Goal: Task Accomplishment & Management: Manage account settings

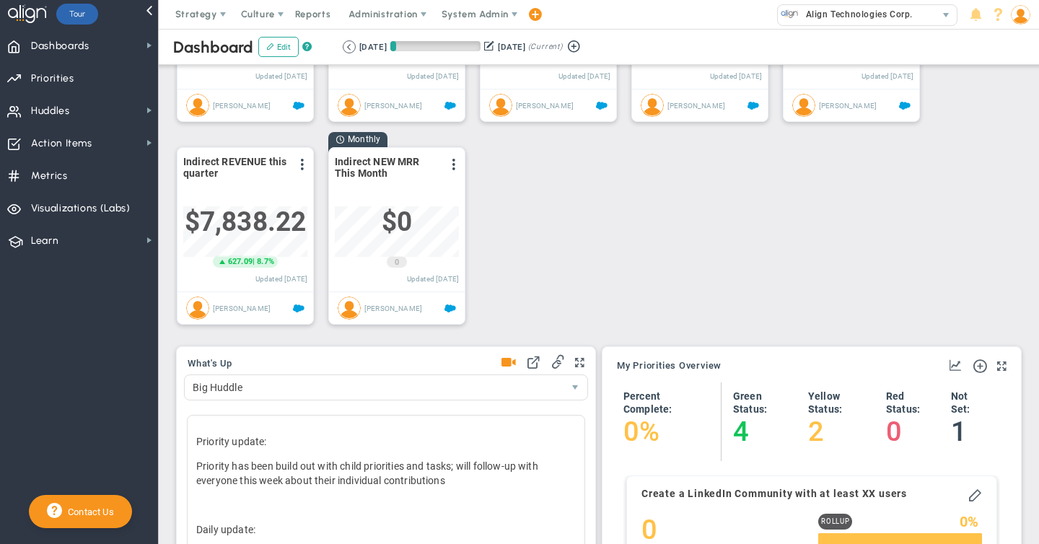
click at [507, 363] on span at bounding box center [508, 363] width 14 height 20
click at [74, 81] on span "Priorities Projects OKR Tree Priorities Projects OKRs" at bounding box center [79, 77] width 158 height 32
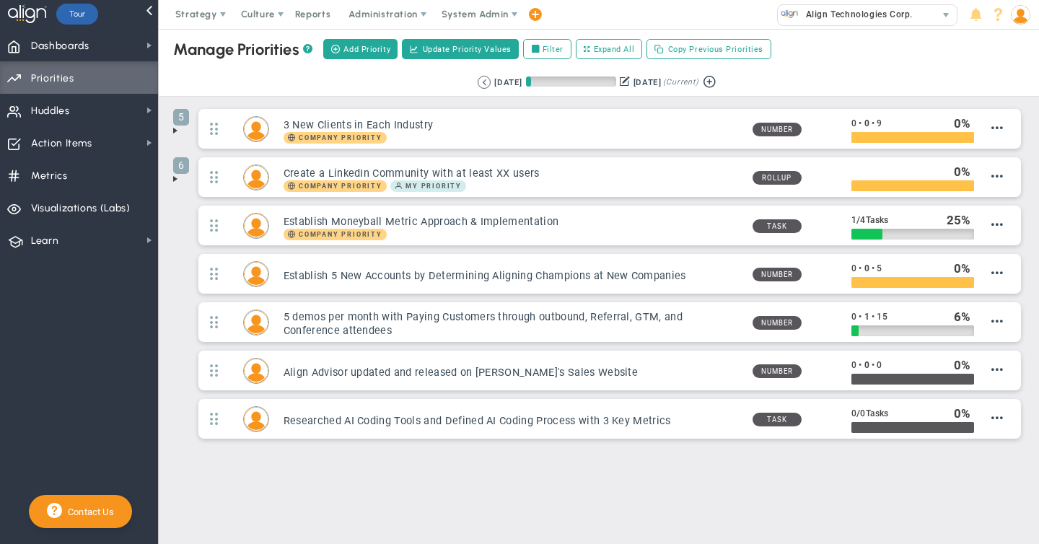
click at [174, 131] on span at bounding box center [176, 131] width 12 height 12
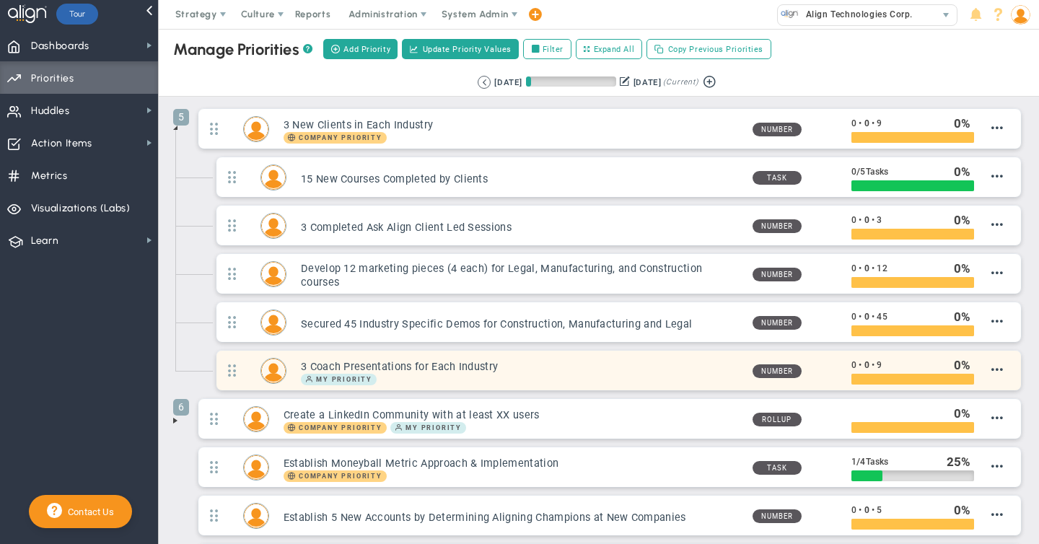
click at [516, 370] on h3 "3 Coach Presentations for Each Industry" at bounding box center [521, 367] width 440 height 14
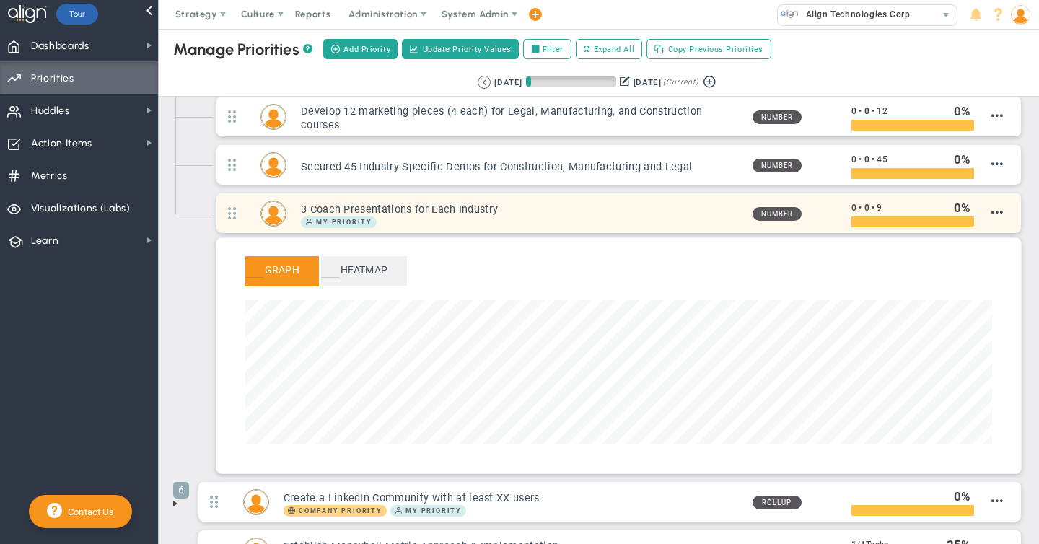
scroll to position [173, 0]
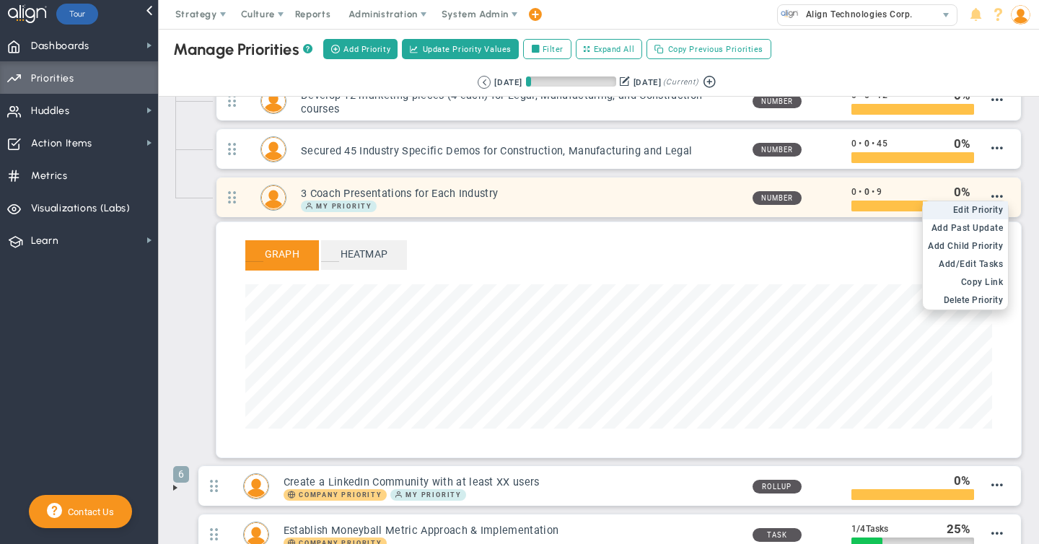
click at [991, 206] on span "Edit Priority" at bounding box center [978, 210] width 51 height 10
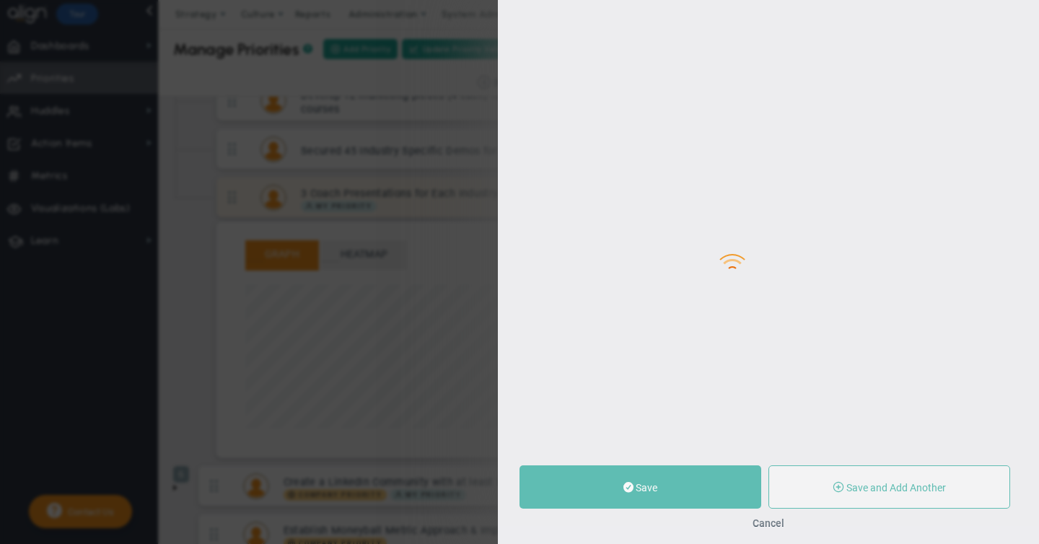
type input "3 Coach Presentations for Each Industry"
type input "0"
type input "9"
radio input "true"
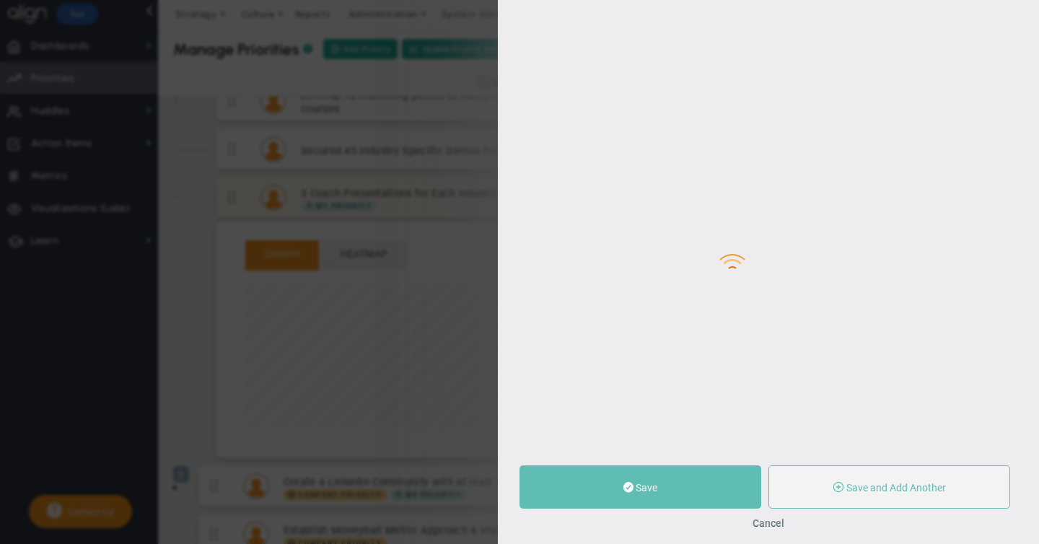
type input "[PERSON_NAME]"
type input "0"
type input "9"
radio input "true"
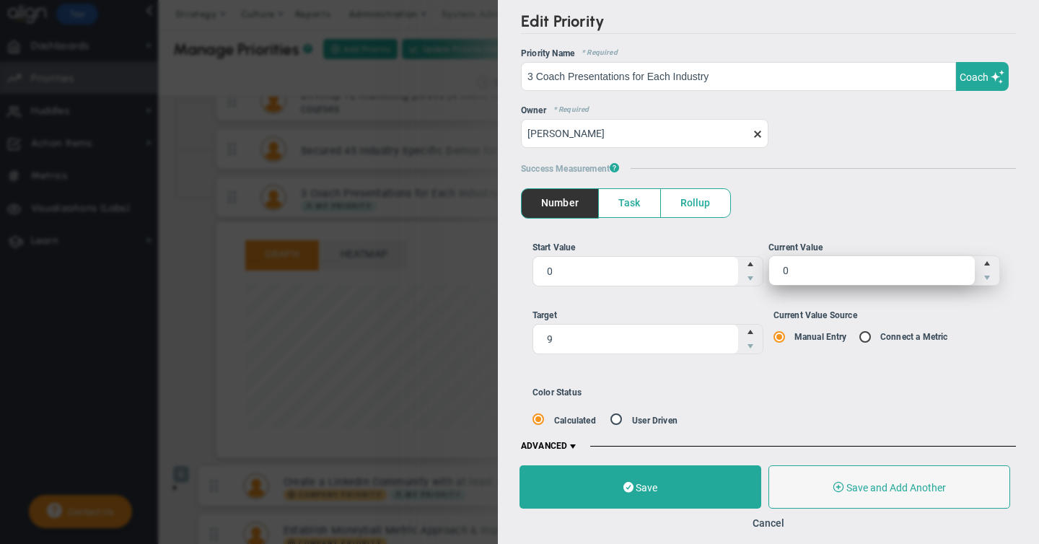
scroll to position [12, 0]
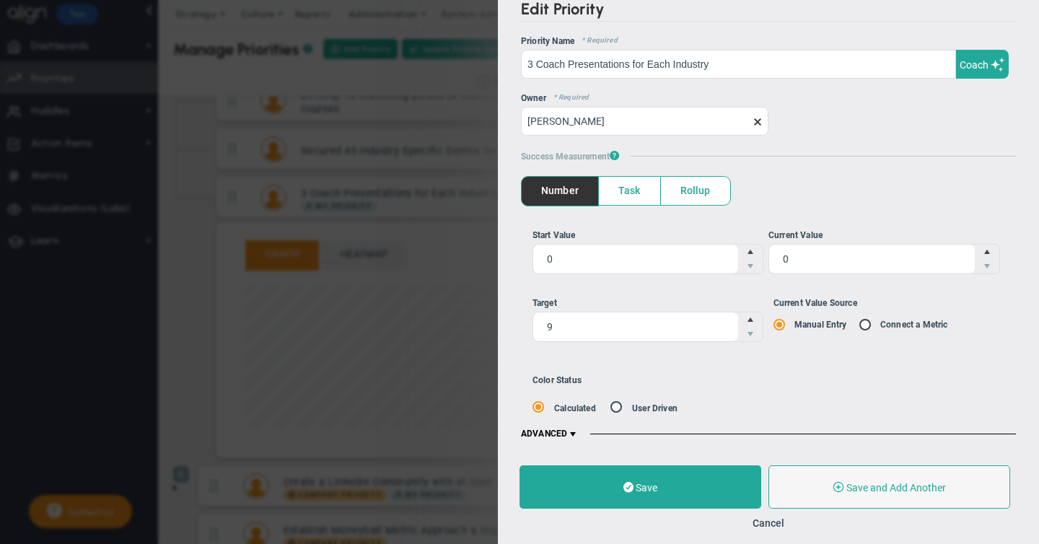
click at [575, 432] on span at bounding box center [573, 435] width 12 height 12
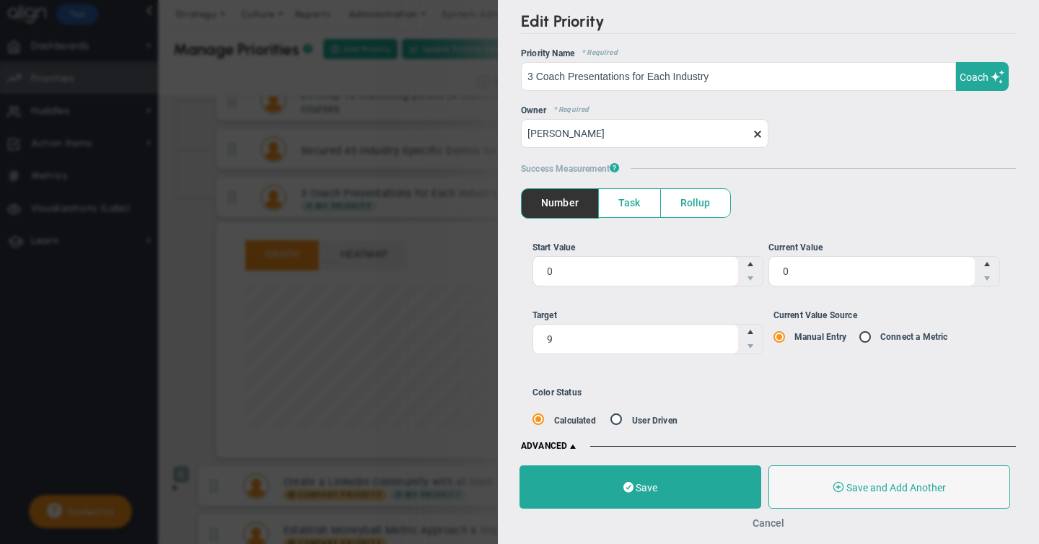
click at [773, 525] on button "Cancel" at bounding box center [769, 523] width 32 height 12
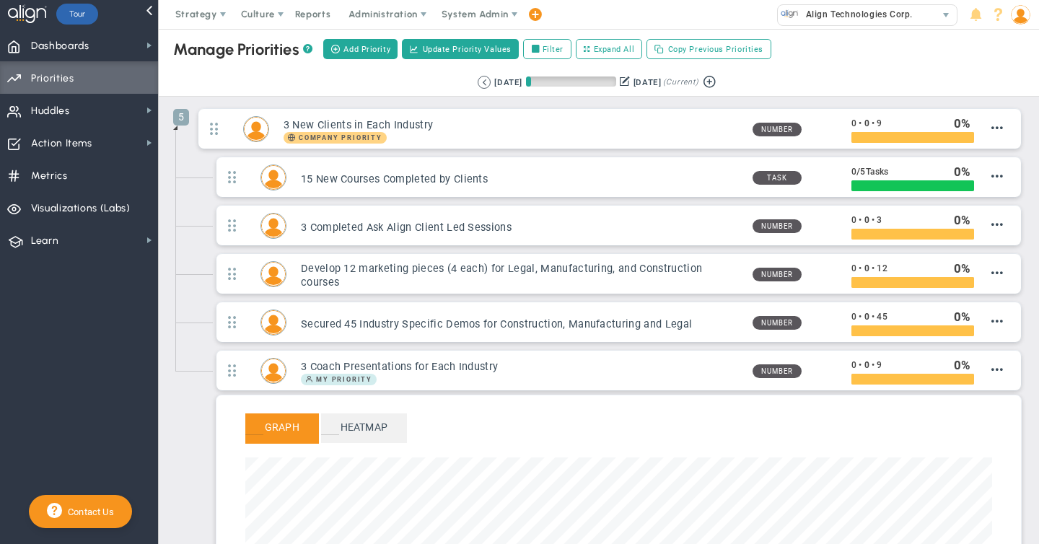
click at [176, 128] on span at bounding box center [176, 128] width 12 height 12
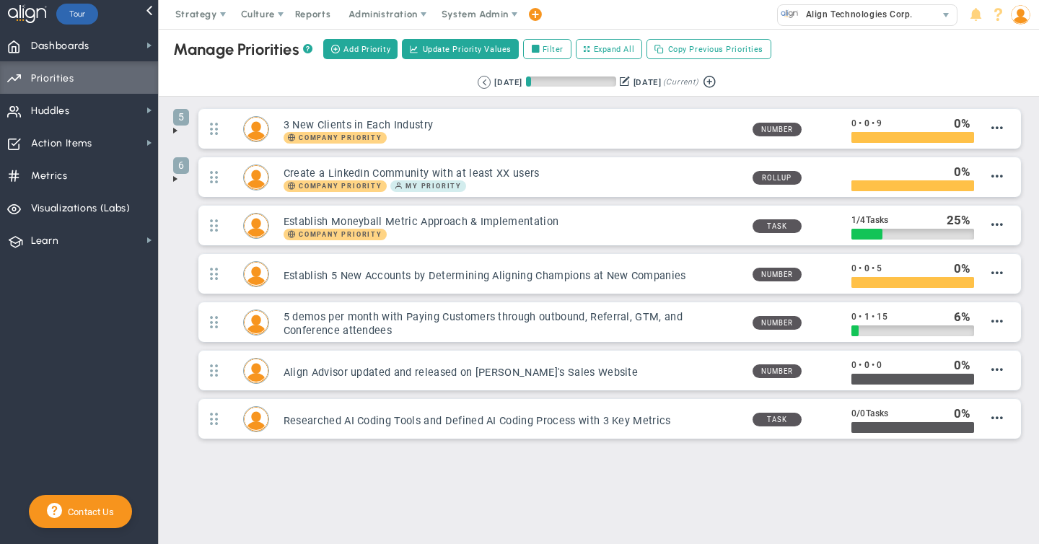
click at [175, 178] on span at bounding box center [176, 179] width 12 height 12
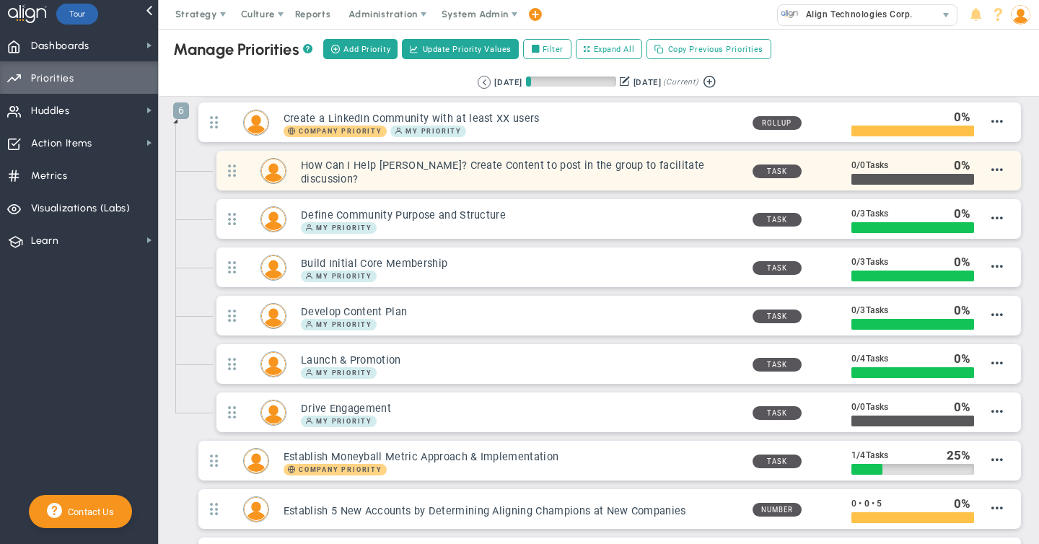
scroll to position [56, 0]
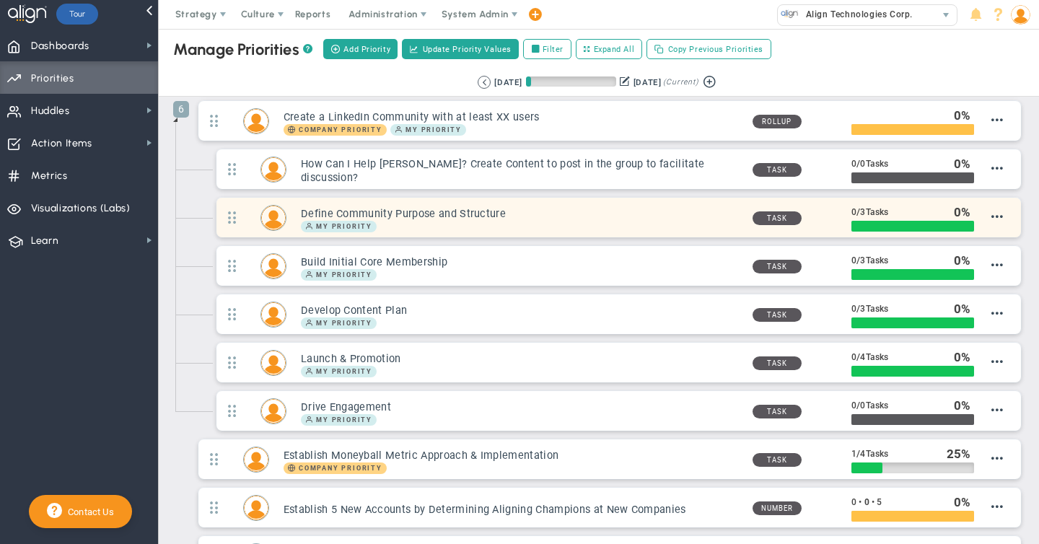
click at [579, 216] on h3 "Define Community Purpose and Structure" at bounding box center [521, 214] width 440 height 14
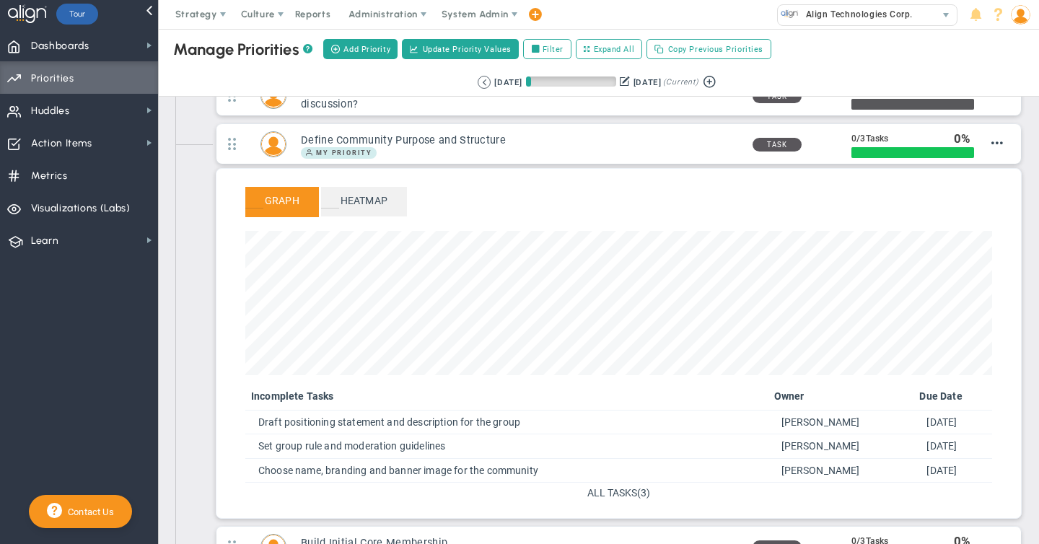
scroll to position [132, 0]
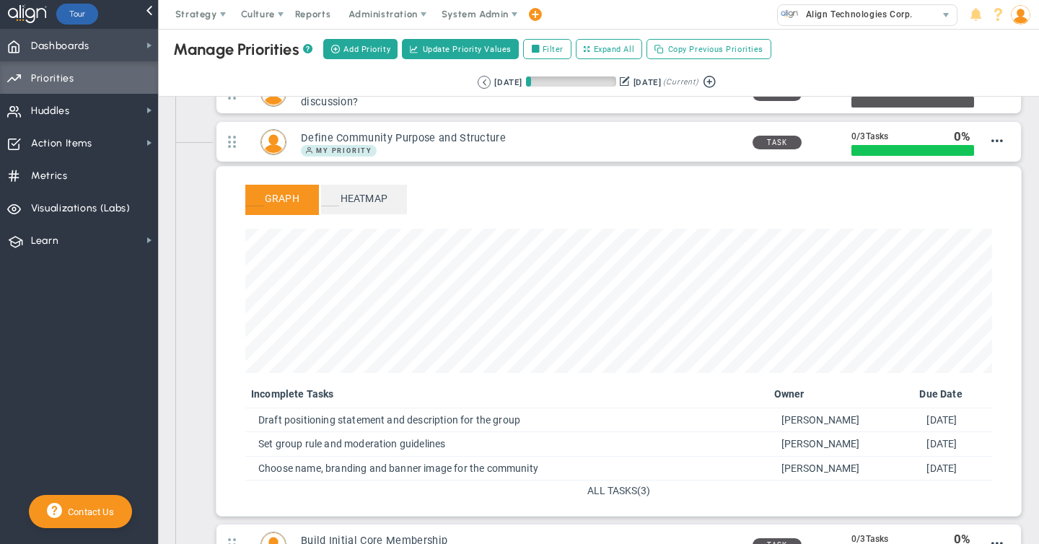
click at [81, 50] on span "Dashboards" at bounding box center [60, 46] width 58 height 30
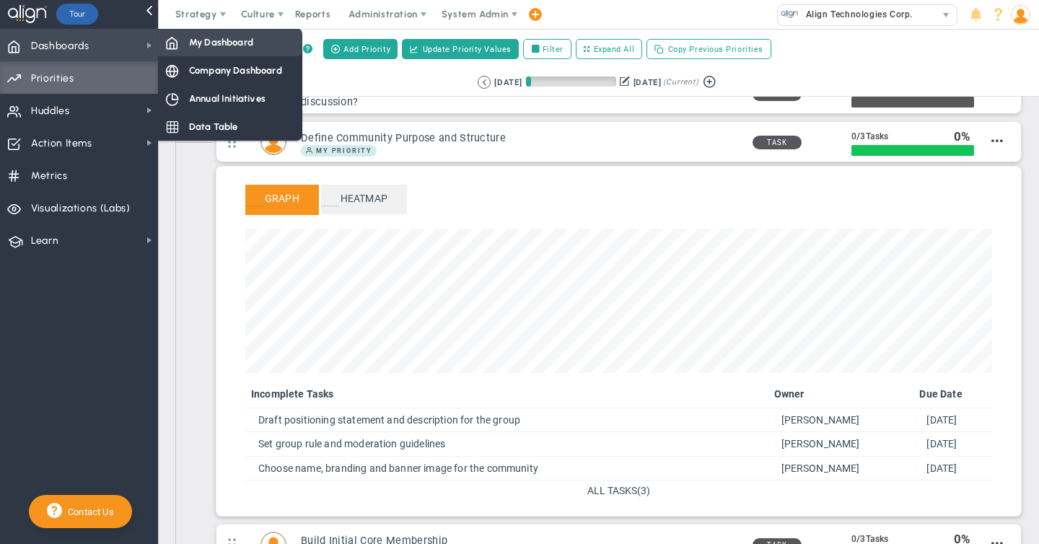
click at [209, 45] on span "My Dashboard" at bounding box center [221, 42] width 64 height 14
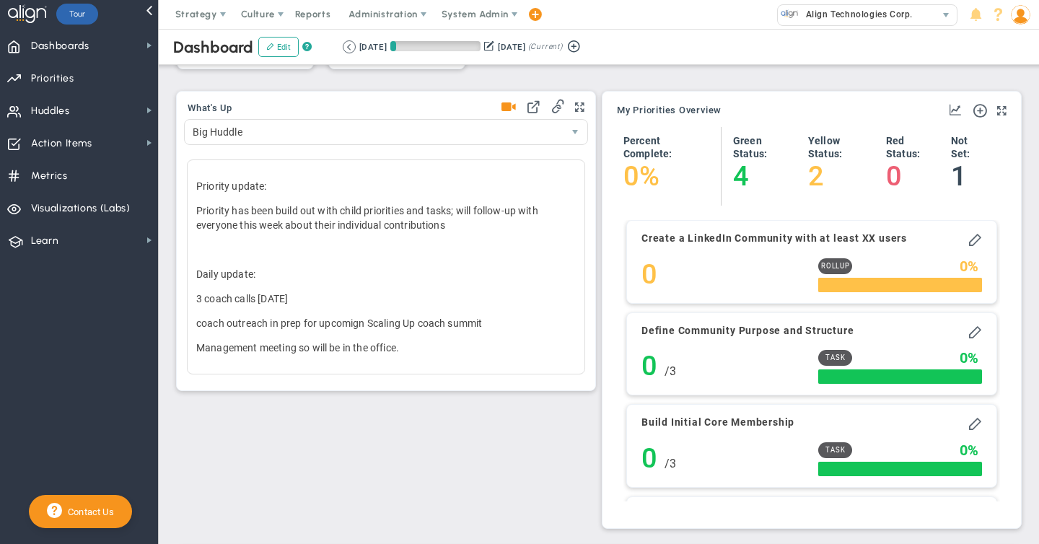
scroll to position [434, 0]
